Goal: Browse casually

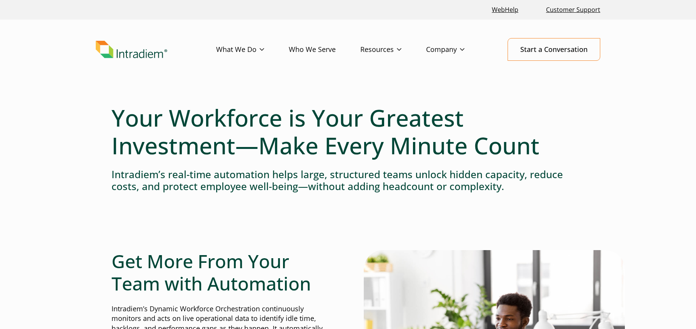
click at [135, 48] on img "Link to homepage of Intradiem" at bounding box center [132, 50] width 72 height 18
